Goal: Information Seeking & Learning: Learn about a topic

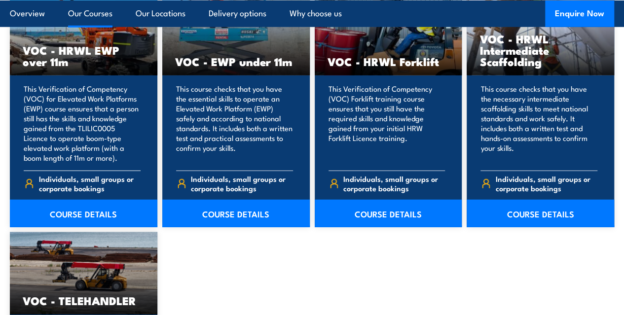
scroll to position [1322, 0]
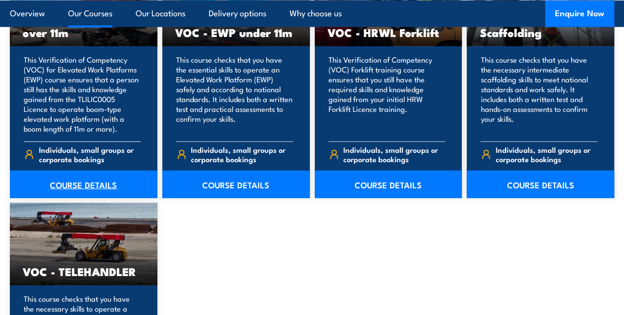
click at [85, 198] on link "COURSE DETAILS" at bounding box center [84, 185] width 148 height 28
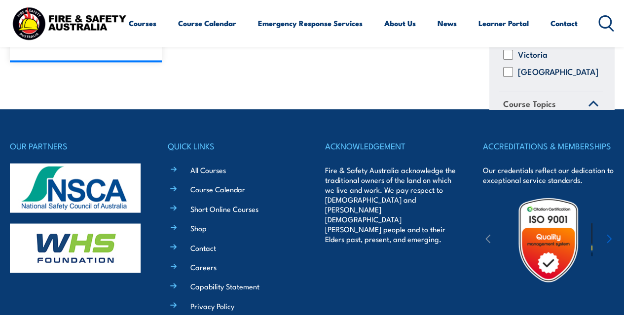
scroll to position [10177, 0]
